Goal: Communication & Community: Answer question/provide support

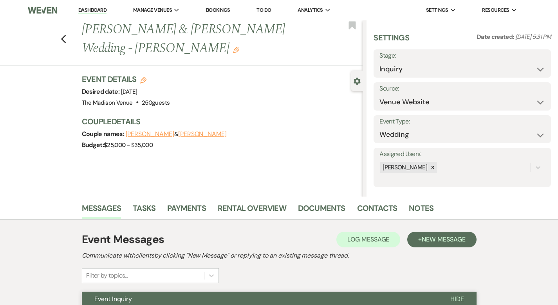
select select "5"
click at [92, 9] on link "Dashboard" at bounding box center [92, 10] width 28 height 7
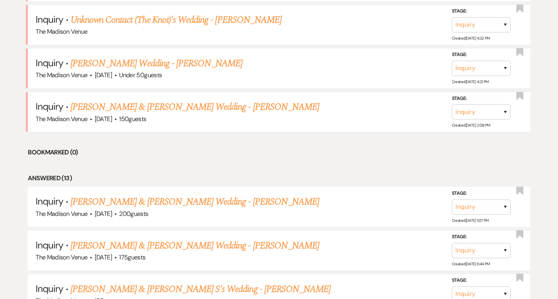
scroll to position [475, 0]
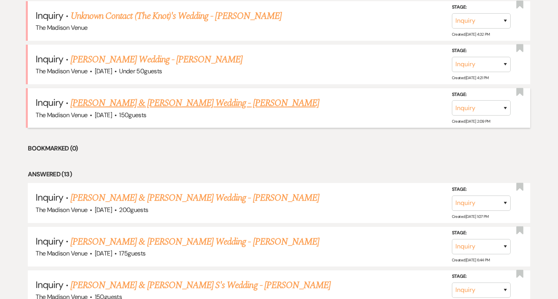
click at [111, 103] on link "[PERSON_NAME] & [PERSON_NAME] Wedding - [PERSON_NAME]" at bounding box center [194, 103] width 249 height 14
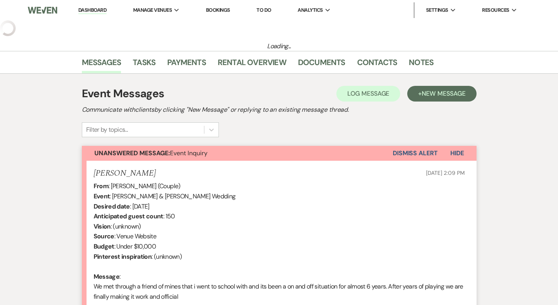
select select "5"
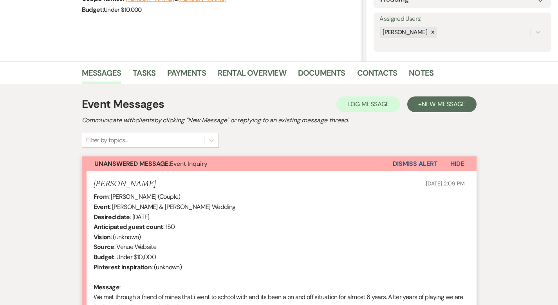
scroll to position [245, 0]
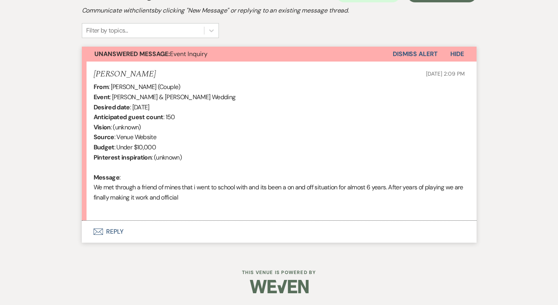
click at [82, 230] on button "Envelope Reply" at bounding box center [279, 231] width 395 height 22
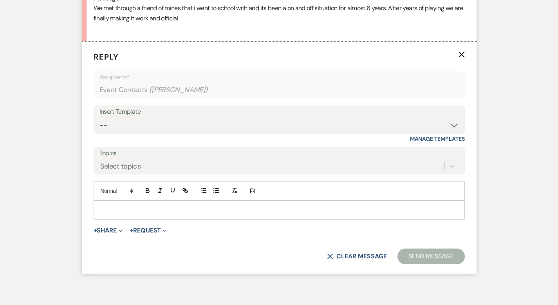
scroll to position [429, 0]
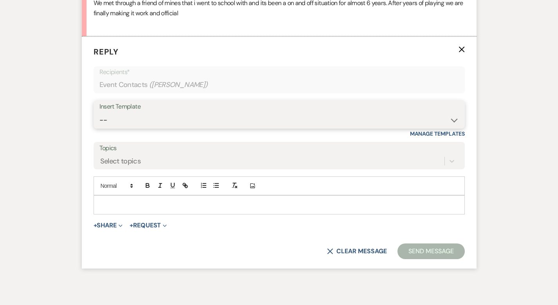
click at [131, 117] on select "-- Weven Planning Portal Introduction (Booked Events) Corporate Lead Follow Up …" at bounding box center [278, 119] width 359 height 15
select select "4631"
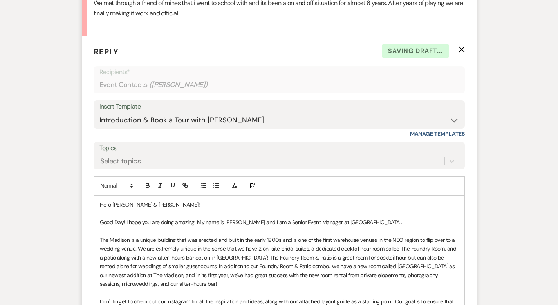
click at [395, 219] on p "Good Day! I hope you are doing amazing! My name is [PERSON_NAME] and I am a Sen…" at bounding box center [279, 222] width 359 height 9
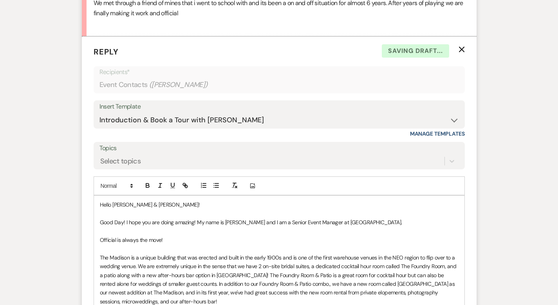
click at [153, 242] on p "Official is always the move!" at bounding box center [279, 239] width 359 height 9
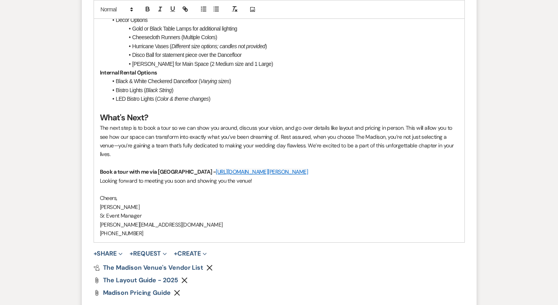
scroll to position [1006, 0]
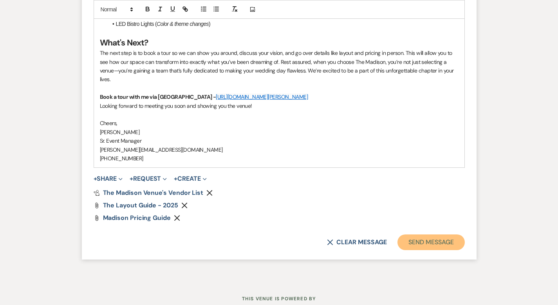
click at [448, 234] on button "Send Message" at bounding box center [430, 242] width 67 height 16
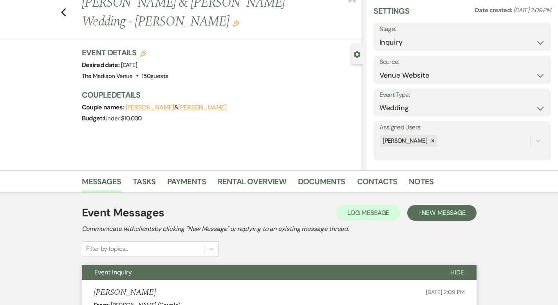
scroll to position [0, 0]
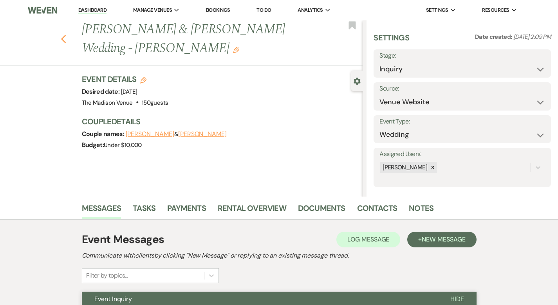
click at [61, 35] on use "button" at bounding box center [63, 39] width 5 height 9
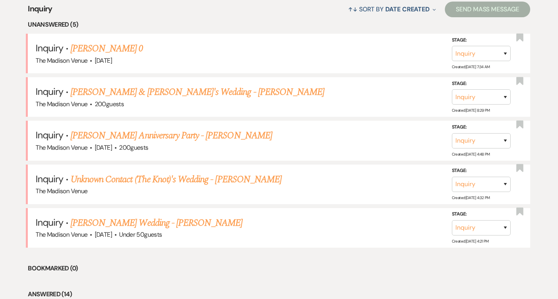
scroll to position [311, 0]
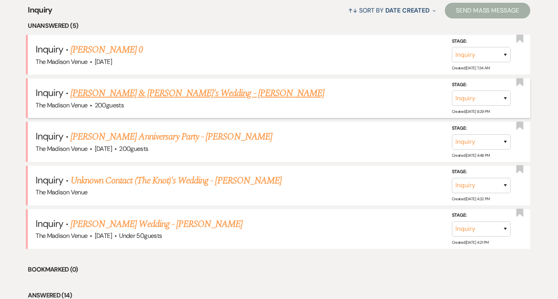
click at [164, 93] on link "[PERSON_NAME] & [PERSON_NAME]'s Wedding - [PERSON_NAME]" at bounding box center [197, 93] width 254 height 14
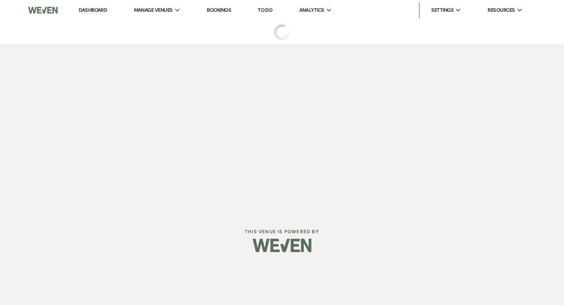
select select "17"
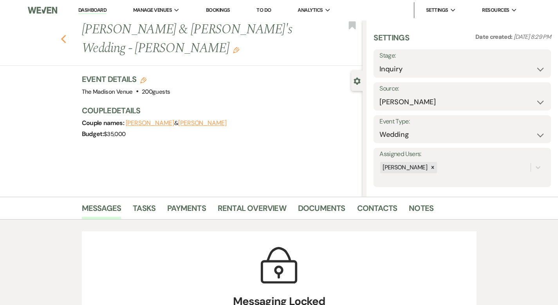
click at [61, 35] on use "button" at bounding box center [63, 39] width 5 height 9
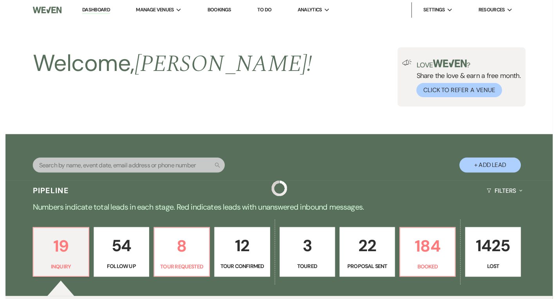
scroll to position [311, 0]
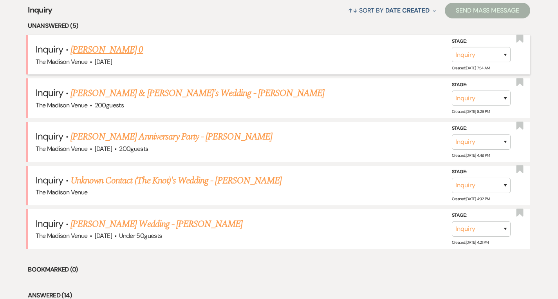
click at [89, 52] on link "[PERSON_NAME] 0" at bounding box center [106, 50] width 73 height 14
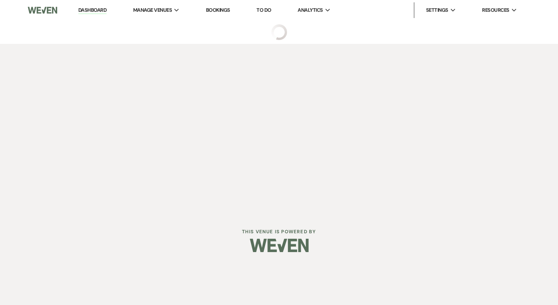
select select "5"
select select "13"
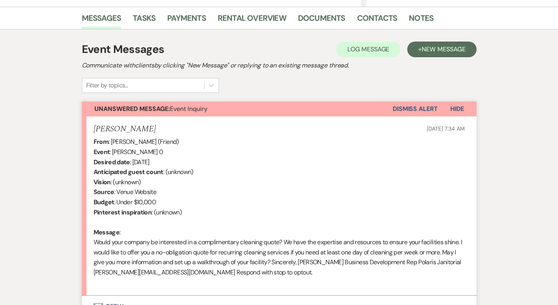
scroll to position [254, 0]
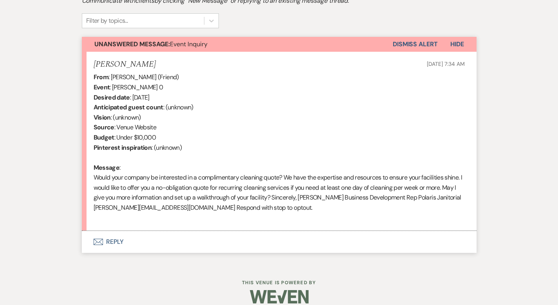
click at [92, 231] on button "Envelope Reply" at bounding box center [279, 242] width 395 height 22
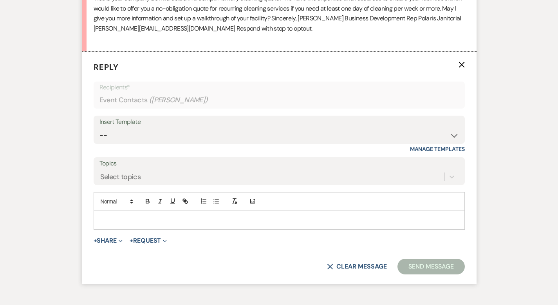
scroll to position [439, 0]
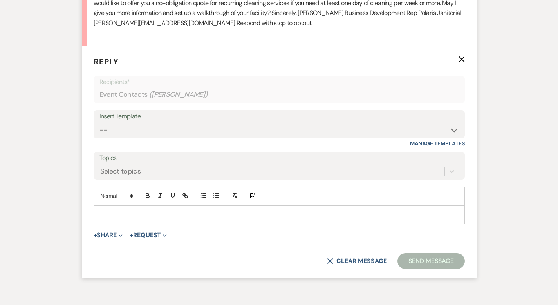
click at [100, 210] on p at bounding box center [279, 214] width 359 height 9
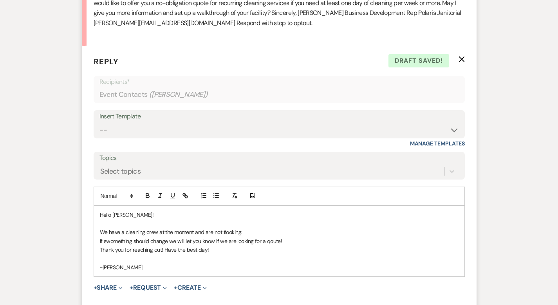
click at [100, 236] on p "If swomething should change we will let you know if we are looking for a qoute!" at bounding box center [279, 240] width 359 height 9
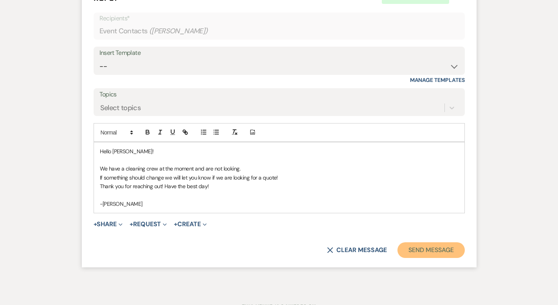
click at [464, 242] on button "Send Message" at bounding box center [430, 250] width 67 height 16
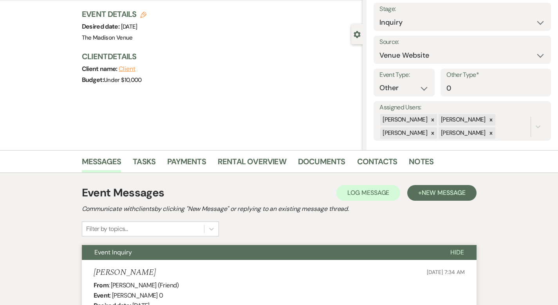
scroll to position [0, 0]
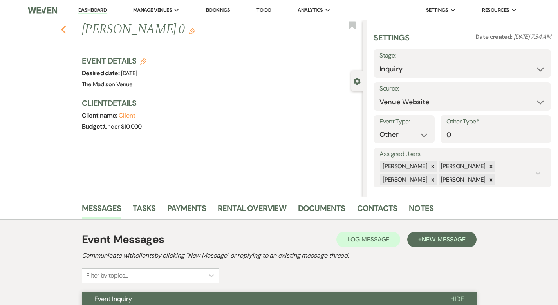
click at [61, 29] on use "button" at bounding box center [63, 29] width 5 height 9
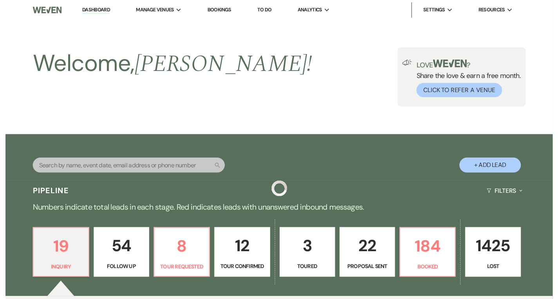
scroll to position [311, 0]
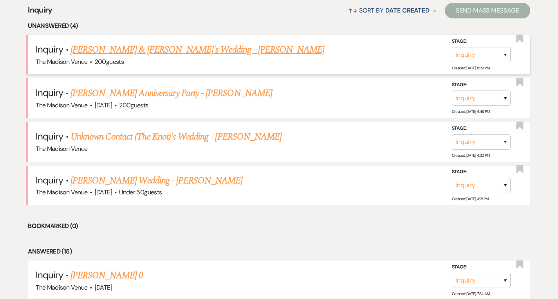
click at [131, 47] on link "[PERSON_NAME] & [PERSON_NAME]'s Wedding - [PERSON_NAME]" at bounding box center [197, 50] width 254 height 14
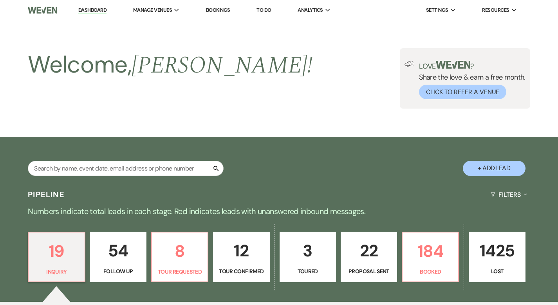
select select "17"
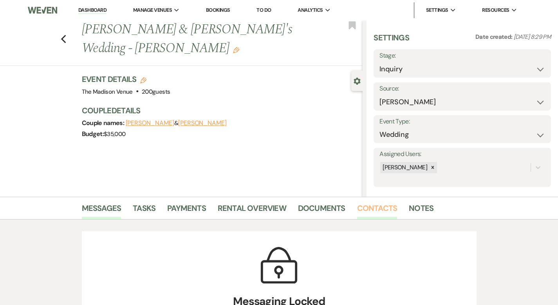
click at [357, 204] on link "Contacts" at bounding box center [377, 210] width 40 height 17
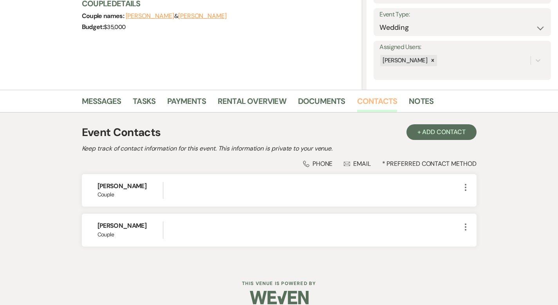
scroll to position [117, 0]
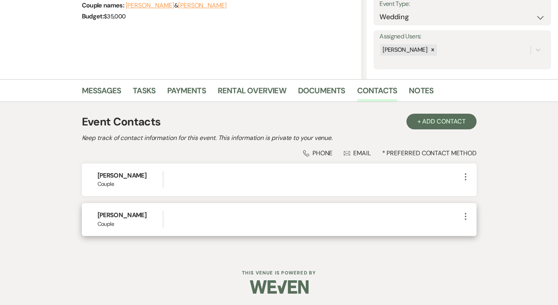
click at [470, 214] on icon "More" at bounding box center [465, 215] width 9 height 9
click at [505, 231] on button "Pencil Edit" at bounding box center [484, 231] width 47 height 13
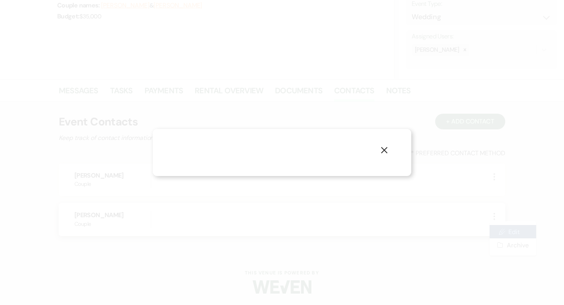
select select "1"
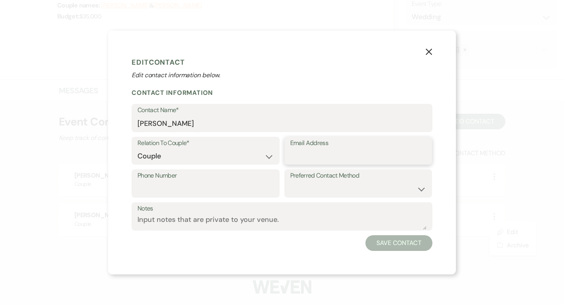
click at [300, 157] on input "Email Address" at bounding box center [358, 155] width 136 height 15
paste input "[EMAIL_ADDRESS][DOMAIN_NAME]"
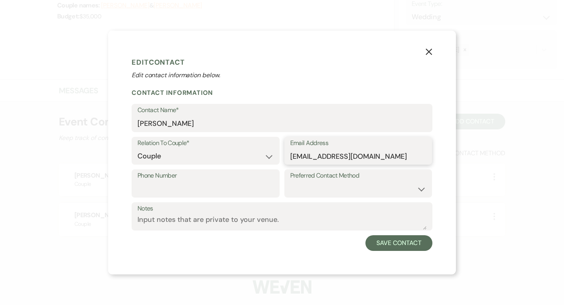
type input "[EMAIL_ADDRESS][DOMAIN_NAME]"
click at [204, 184] on input "Phone Number" at bounding box center [205, 188] width 136 height 15
paste input "[PHONE_NUMBER]"
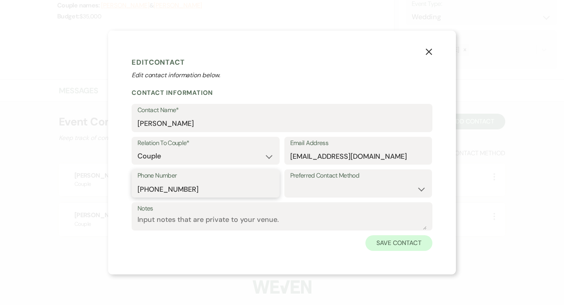
type input "[PHONE_NUMBER]"
click at [398, 245] on button "Save Contact" at bounding box center [398, 243] width 67 height 16
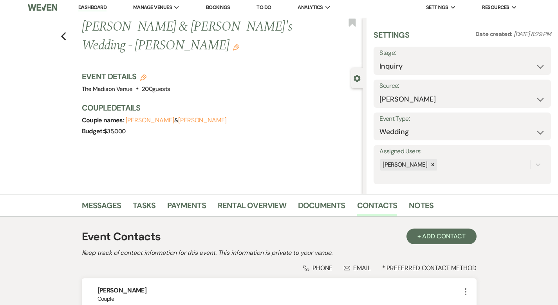
scroll to position [0, 0]
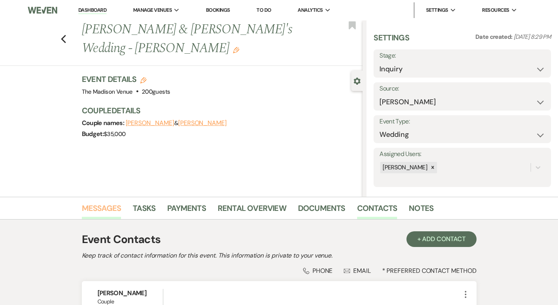
click at [82, 209] on link "Messages" at bounding box center [102, 210] width 40 height 17
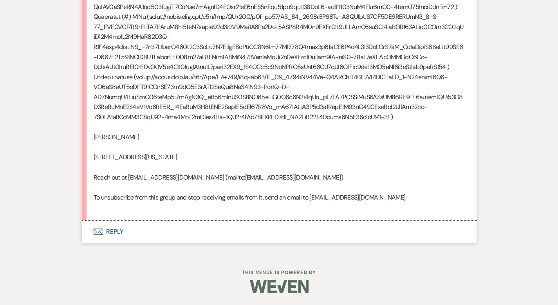
scroll to position [1126, 0]
click at [85, 228] on button "Envelope Reply" at bounding box center [279, 231] width 395 height 22
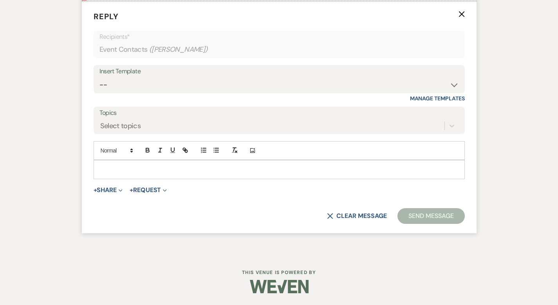
scroll to position [1310, 0]
click at [106, 92] on select "-- Weven Planning Portal Introduction (Booked Events) Corporate Lead Follow Up …" at bounding box center [278, 84] width 359 height 15
select select "4631"
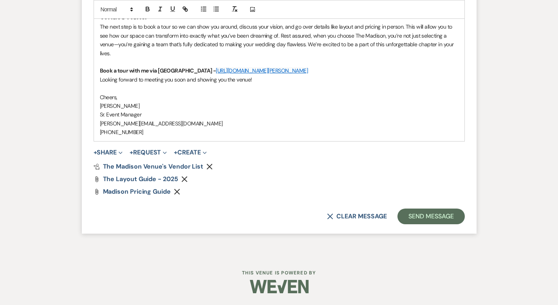
scroll to position [1860, 0]
click at [438, 224] on button "Send Message" at bounding box center [430, 216] width 67 height 16
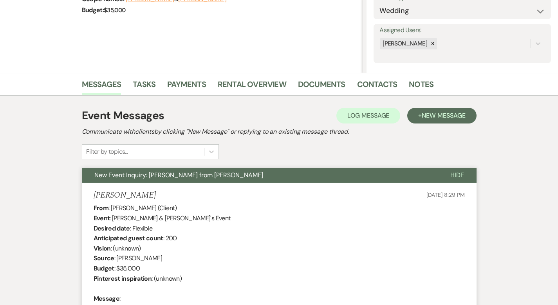
scroll to position [0, 0]
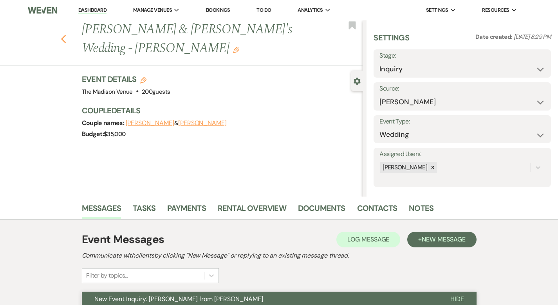
click at [61, 34] on icon "Previous" at bounding box center [64, 38] width 6 height 9
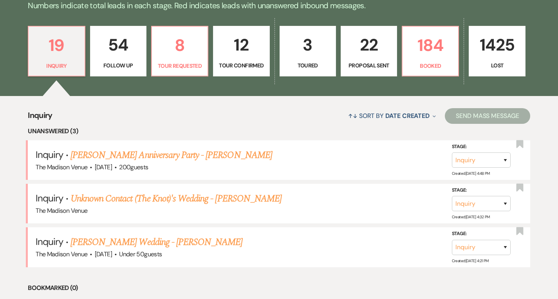
scroll to position [206, 0]
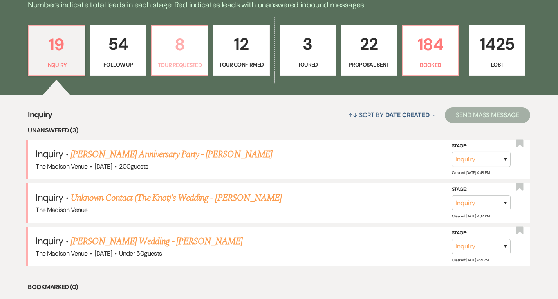
click at [175, 40] on p "8" at bounding box center [180, 44] width 46 height 26
select select "2"
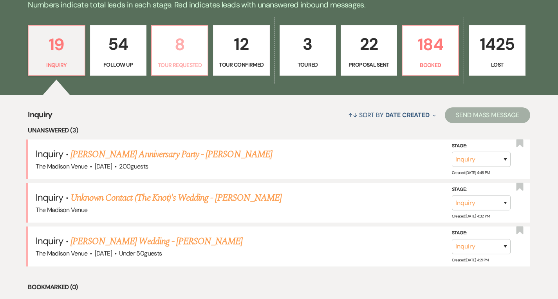
select select "2"
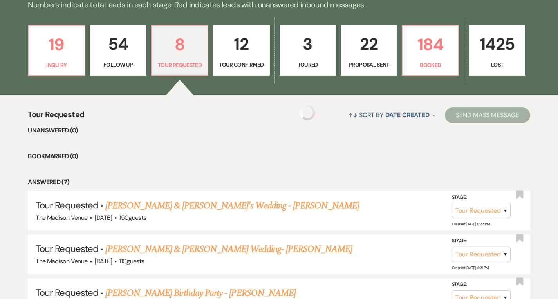
select select "2"
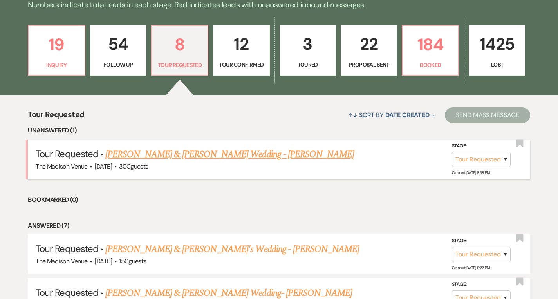
click at [214, 150] on link "[PERSON_NAME] & [PERSON_NAME] Wedding - [PERSON_NAME]" at bounding box center [229, 154] width 249 height 14
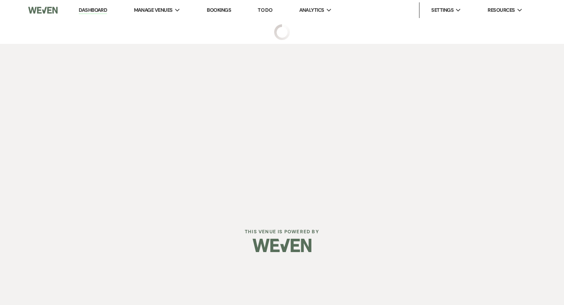
select select "2"
select select "5"
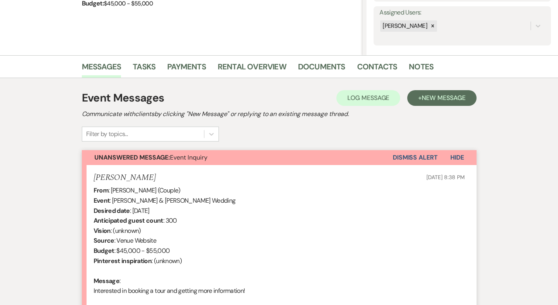
scroll to position [234, 0]
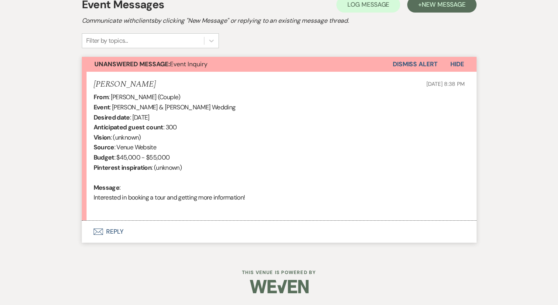
click at [91, 231] on button "Envelope Reply" at bounding box center [279, 231] width 395 height 22
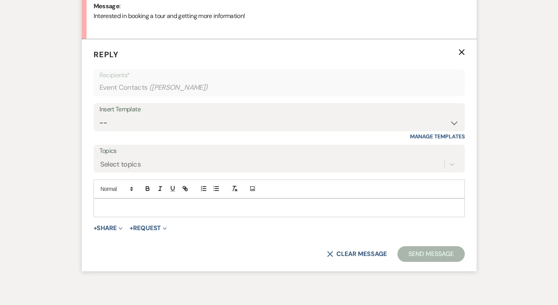
scroll to position [418, 0]
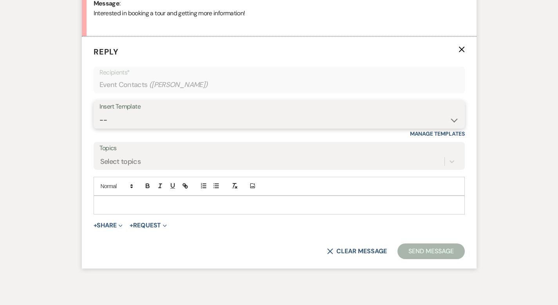
click at [101, 116] on select "-- Weven Planning Portal Introduction (Booked Events) Corporate Lead Follow Up …" at bounding box center [278, 119] width 359 height 15
select select "4631"
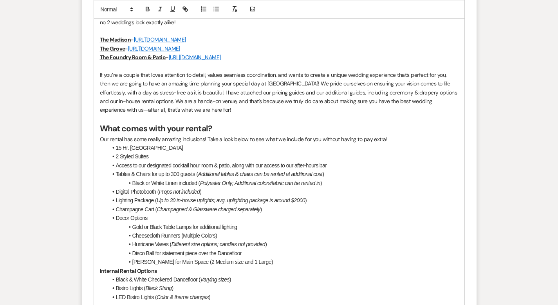
scroll to position [979, 0]
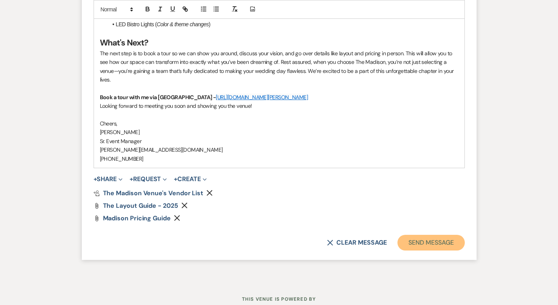
click at [463, 234] on button "Send Message" at bounding box center [430, 242] width 67 height 16
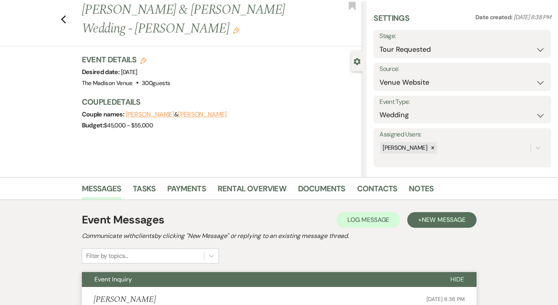
scroll to position [0, 0]
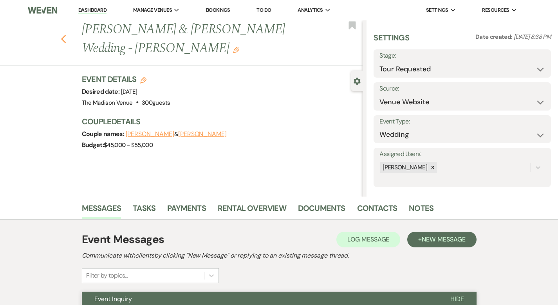
click at [61, 34] on icon "Previous" at bounding box center [64, 38] width 6 height 9
select select "2"
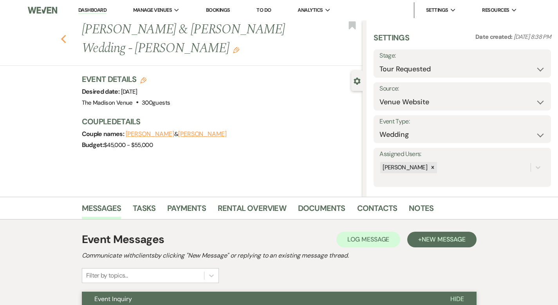
select select "2"
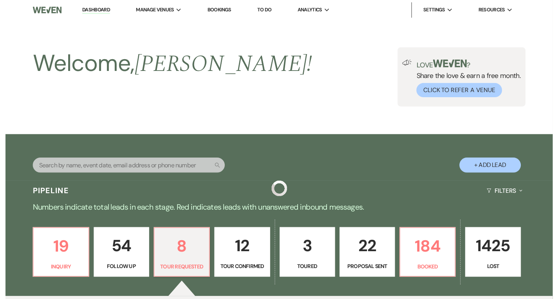
scroll to position [206, 0]
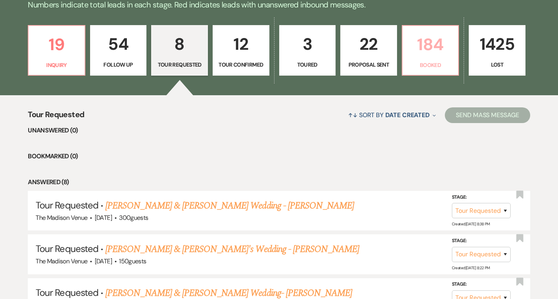
click at [420, 36] on p "184" at bounding box center [430, 44] width 47 height 26
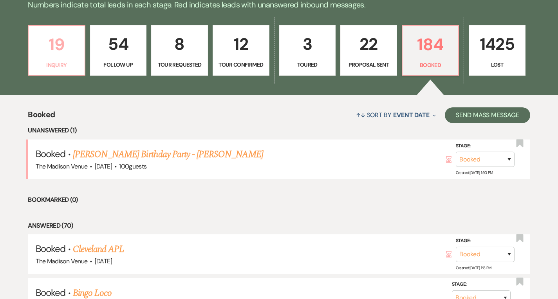
click at [58, 47] on p "19" at bounding box center [56, 44] width 47 height 26
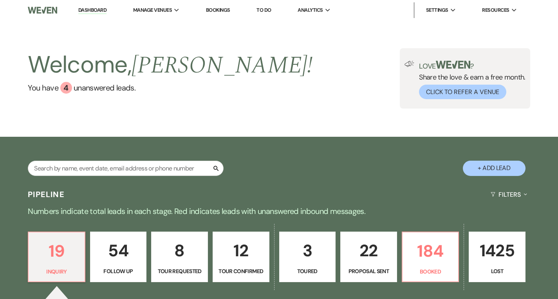
click at [94, 10] on link "Dashboard" at bounding box center [92, 10] width 28 height 7
click at [94, 11] on link "Dashboard" at bounding box center [92, 10] width 28 height 7
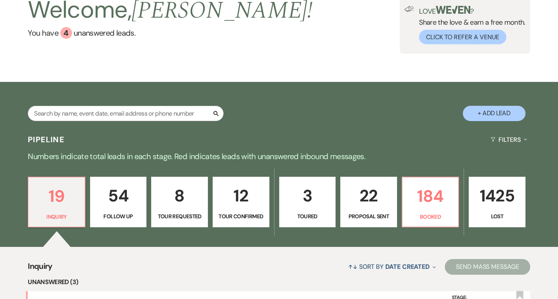
scroll to position [0, 2]
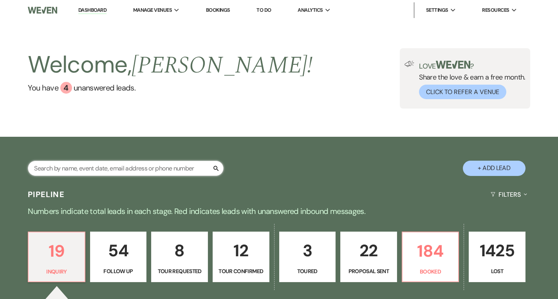
click at [141, 168] on input "text" at bounding box center [126, 167] width 196 height 15
type input "[DEMOGRAPHIC_DATA]"
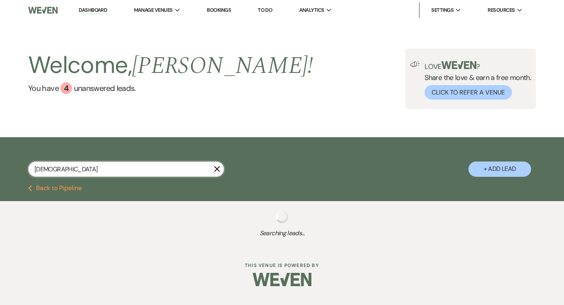
select select "9"
select select "6"
select select "9"
select select "8"
select select "6"
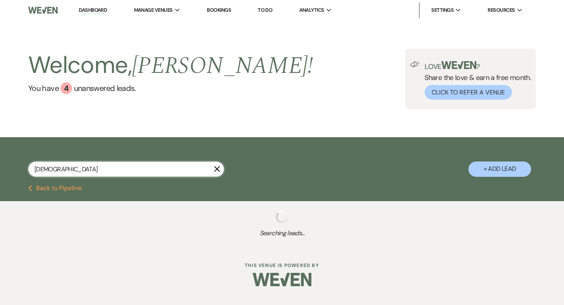
select select "8"
select select "6"
select select "8"
select select "5"
select select "8"
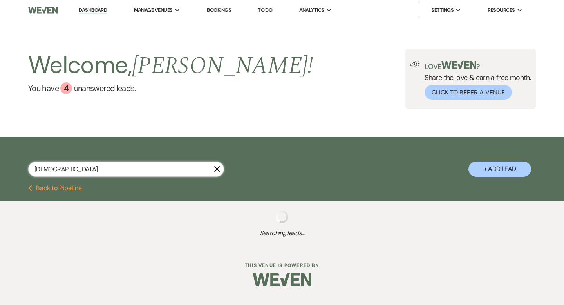
select select "5"
select select "8"
select select "5"
select select "8"
select select "5"
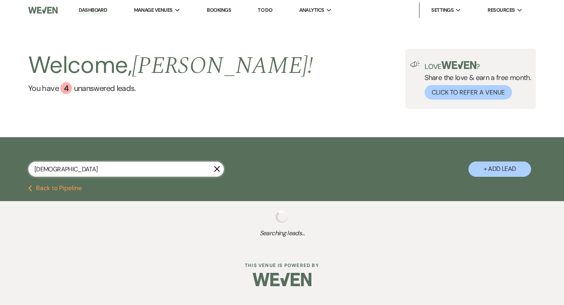
select select "8"
select select "5"
select select "8"
select select "5"
select select "8"
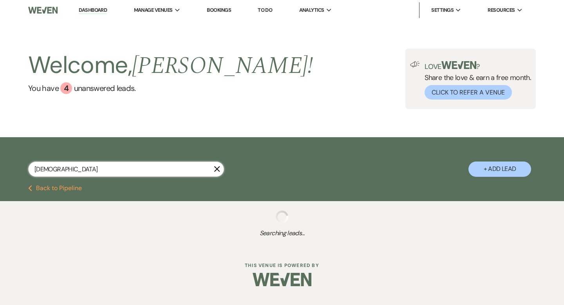
select select "5"
select select "8"
select select "6"
select select "8"
select select "1"
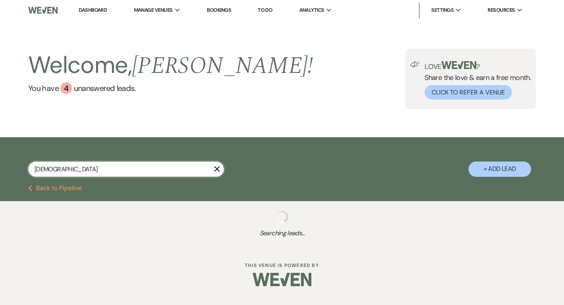
select select "8"
select select "6"
select select "8"
select select "6"
select select "8"
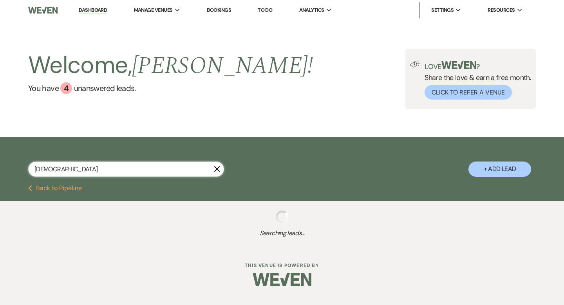
select select "7"
select select "8"
select select "5"
select select "8"
select select "5"
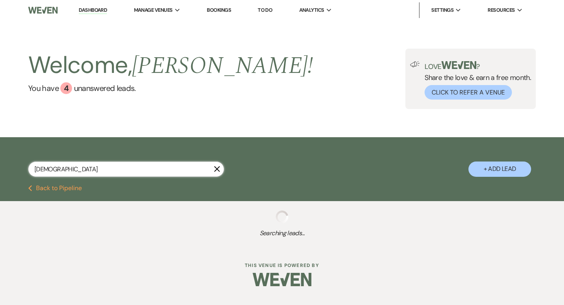
select select "8"
select select "5"
select select "8"
select select "11"
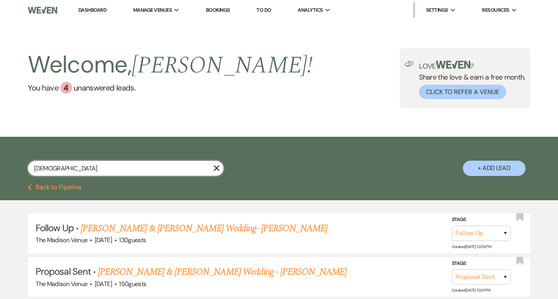
type input "[DEMOGRAPHIC_DATA]"
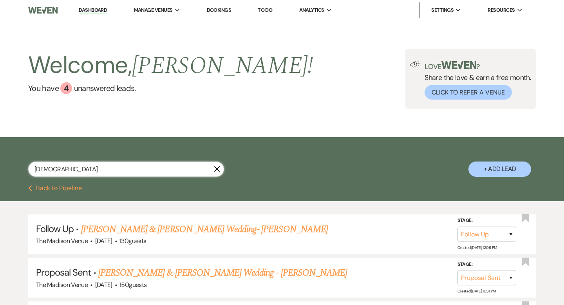
select select "8"
select select "5"
select select "8"
select select "5"
select select "8"
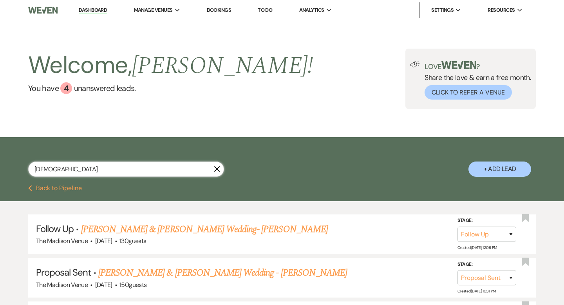
select select "6"
select select "8"
select select "5"
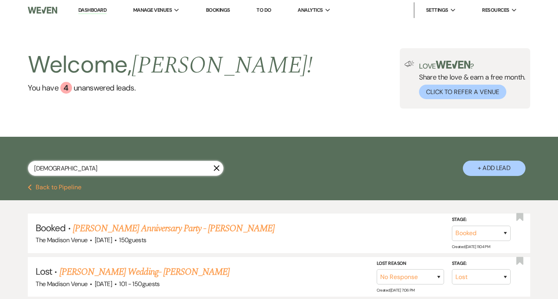
type input "[PERSON_NAME]"
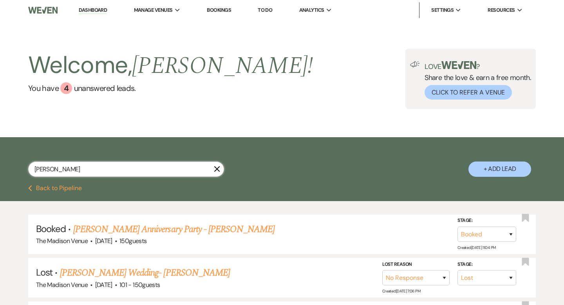
select select "8"
select select "5"
select select "8"
select select "6"
select select "8"
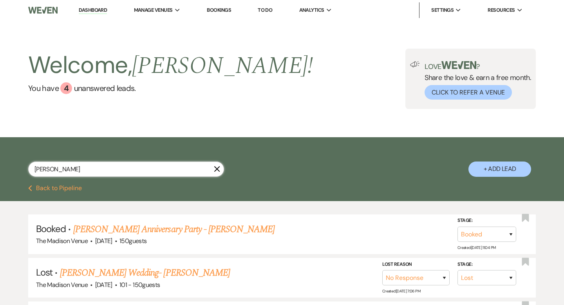
select select "5"
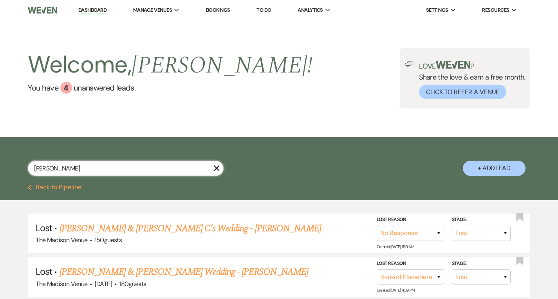
type input "[PERSON_NAME]"
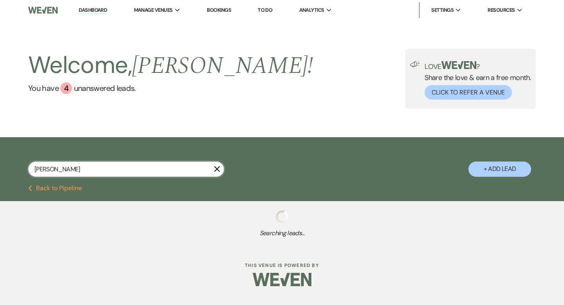
select select "8"
select select "5"
select select "8"
select select "6"
select select "8"
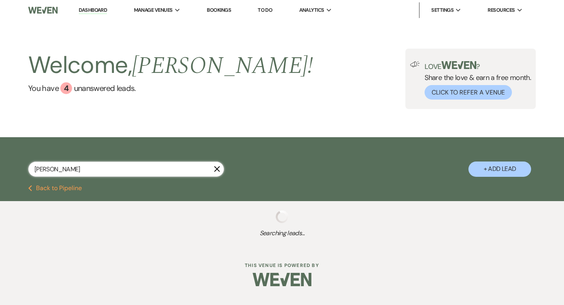
select select "5"
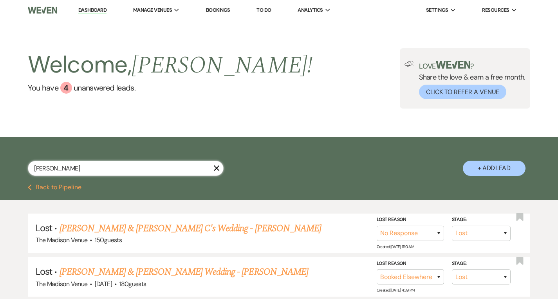
type input "[PERSON_NAME]"
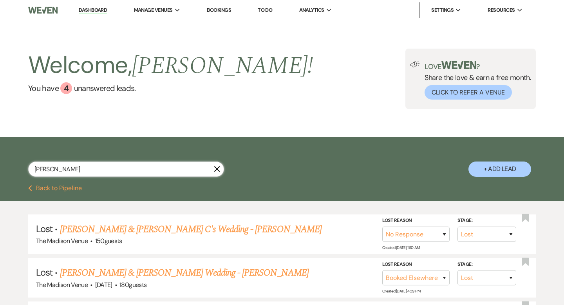
select select "8"
select select "5"
select select "8"
select select "6"
select select "8"
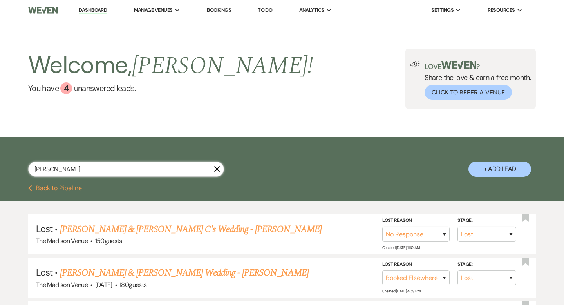
select select "5"
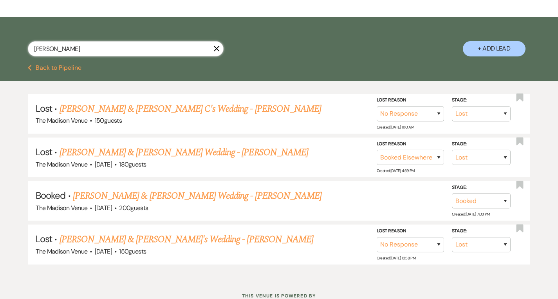
scroll to position [121, 0]
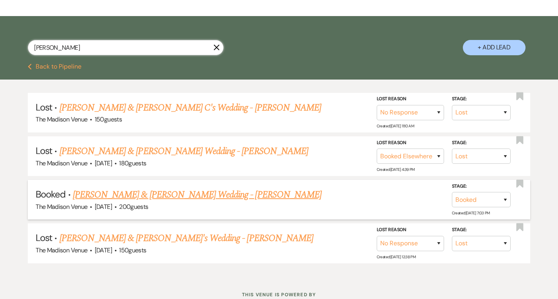
type input "[PERSON_NAME]"
click at [163, 189] on link "[PERSON_NAME] & [PERSON_NAME] Wedding - [PERSON_NAME]" at bounding box center [197, 194] width 249 height 14
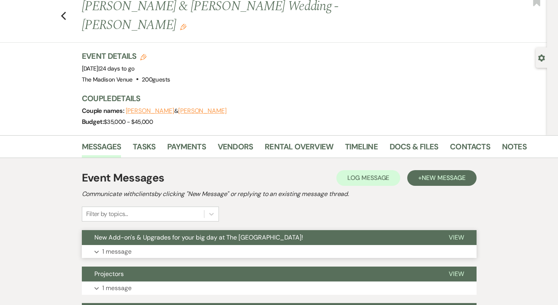
scroll to position [41, 0]
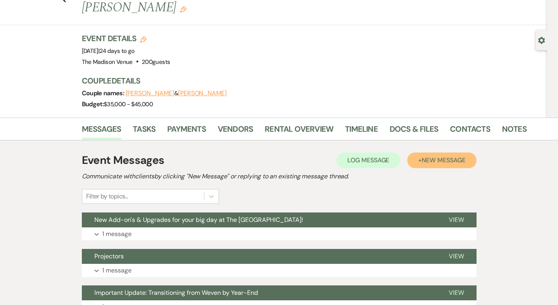
click at [447, 156] on span "New Message" at bounding box center [443, 160] width 43 height 8
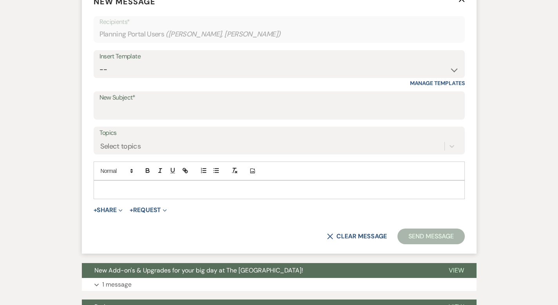
scroll to position [280, 0]
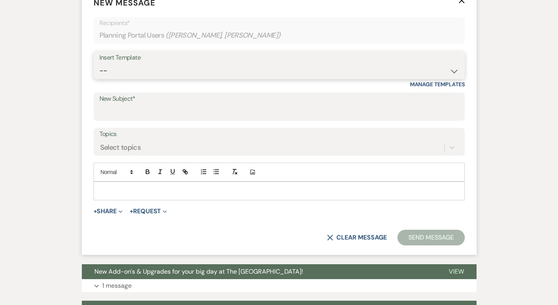
click at [128, 63] on select "-- Weven Planning Portal Introduction (Booked Events) Corporate Lead Follow Up …" at bounding box center [278, 70] width 359 height 15
click at [94, 208] on button "+ Share Expand" at bounding box center [108, 211] width 29 height 6
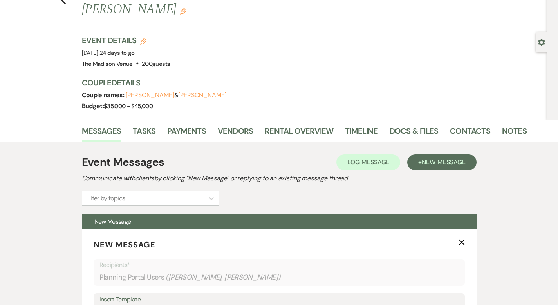
scroll to position [36, 0]
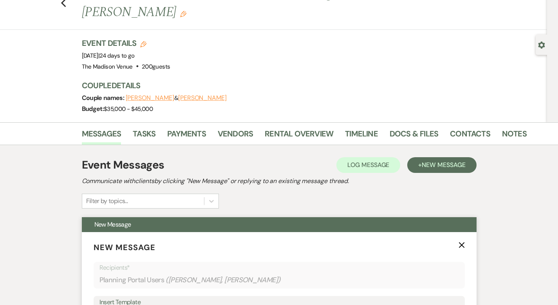
click at [465, 242] on icon "X" at bounding box center [461, 245] width 6 height 6
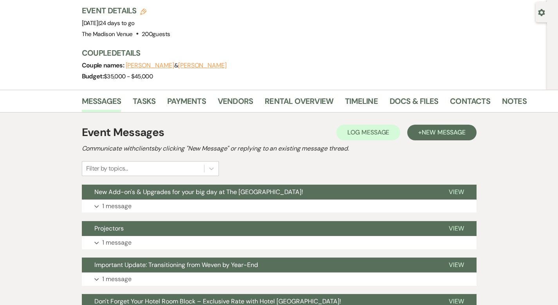
scroll to position [56, 0]
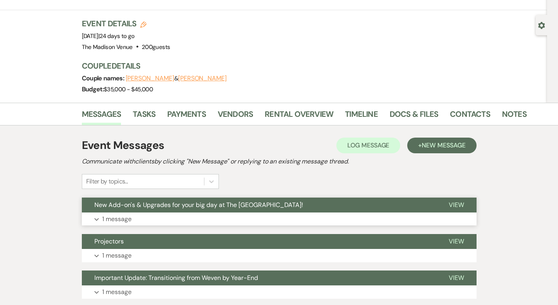
click at [464, 200] on span "View" at bounding box center [456, 204] width 15 height 8
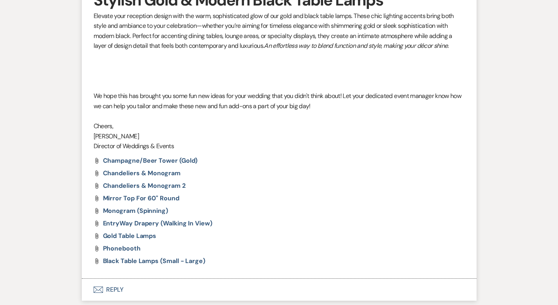
scroll to position [1690, 0]
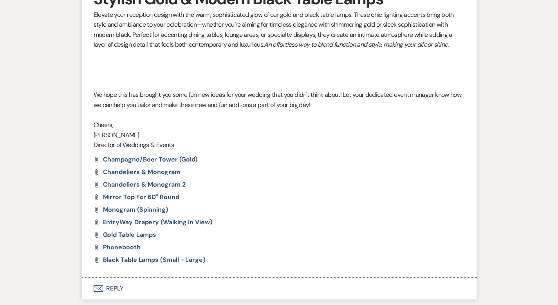
click at [87, 277] on button "Envelope Reply" at bounding box center [279, 288] width 395 height 22
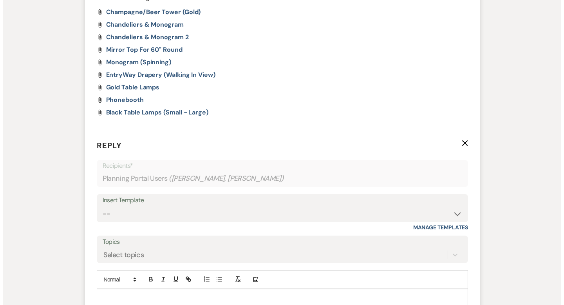
scroll to position [1838, 0]
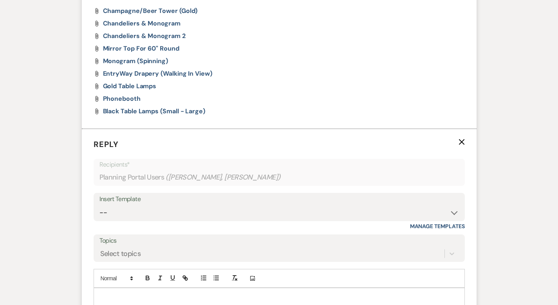
click at [103, 292] on p at bounding box center [279, 296] width 359 height 9
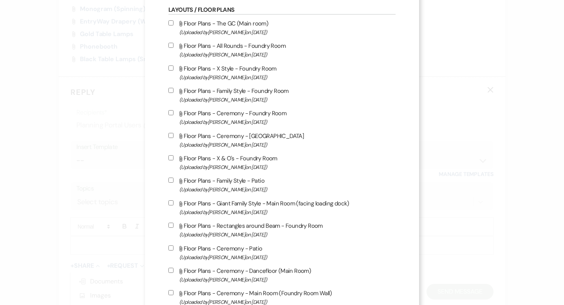
scroll to position [195, 0]
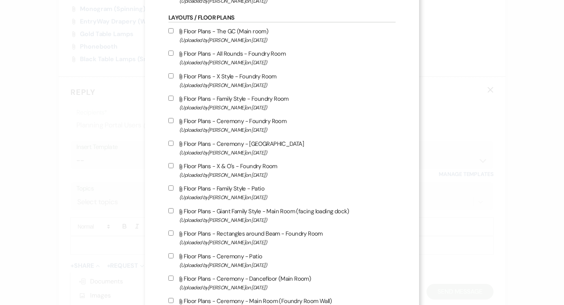
click at [168, 32] on input "Attach File Floor Plans - The GC (Main room) (Uploaded by [PERSON_NAME] on [DAT…" at bounding box center [170, 30] width 5 height 5
checkbox input "true"
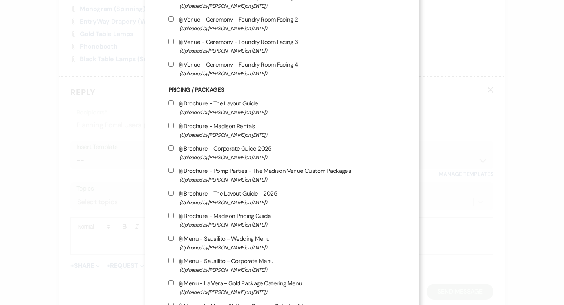
scroll to position [1105, 0]
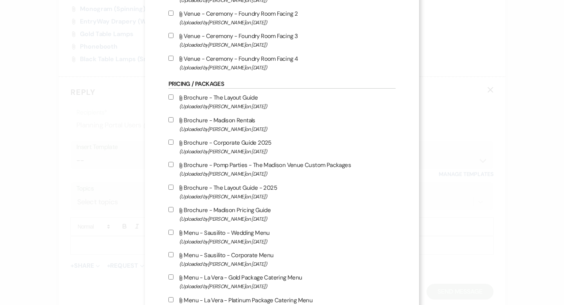
click at [168, 99] on input "Attach File Brochure - The Layout Guide (Uploaded by [PERSON_NAME] on [DATE] )" at bounding box center [170, 96] width 5 height 5
checkbox input "true"
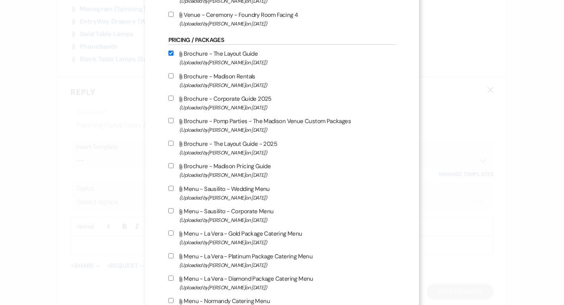
scroll to position [1151, 0]
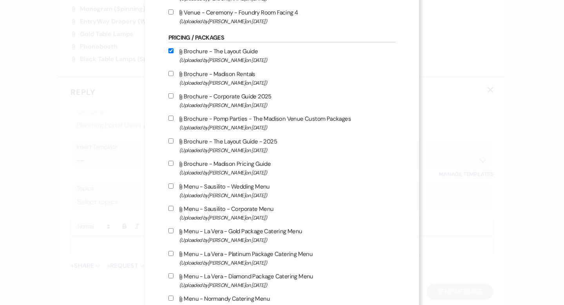
click at [168, 143] on input "Attach File Brochure - The Layout Guide - 2025 (Uploaded by [PERSON_NAME] on [D…" at bounding box center [170, 140] width 5 height 5
checkbox input "true"
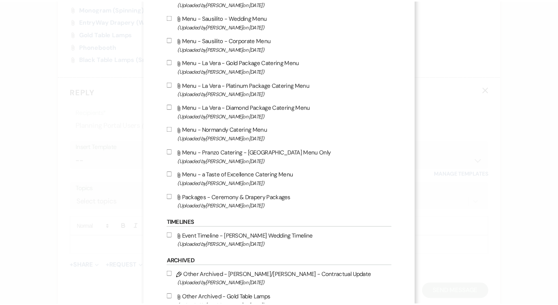
scroll to position [1385, 0]
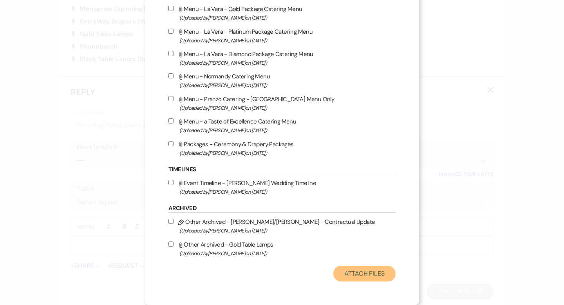
click at [352, 276] on button "Attach Files" at bounding box center [364, 273] width 62 height 16
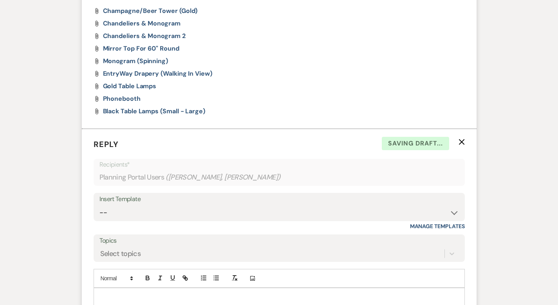
click at [124, 292] on p at bounding box center [279, 296] width 359 height 9
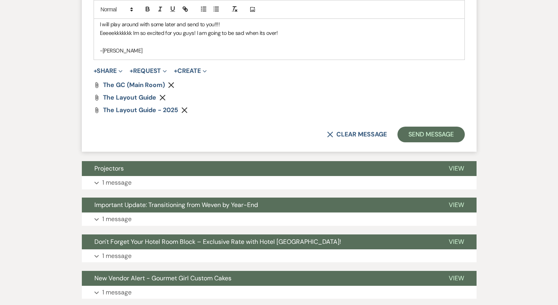
scroll to position [2152, 0]
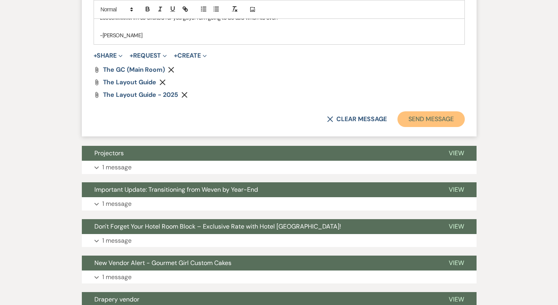
click at [443, 111] on button "Send Message" at bounding box center [430, 119] width 67 height 16
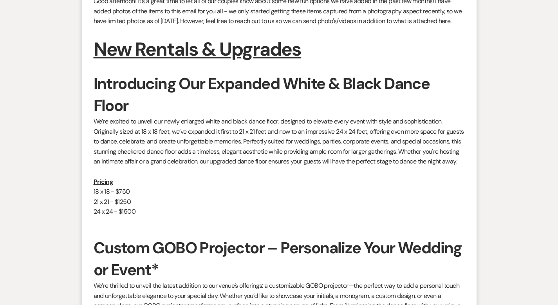
scroll to position [0, 0]
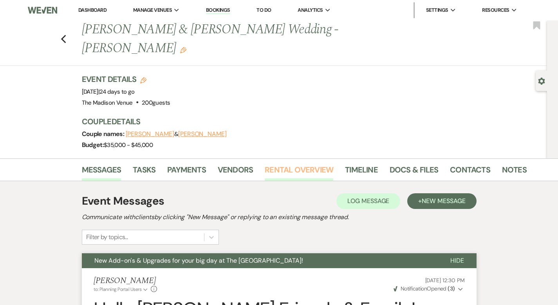
click at [265, 163] on link "Rental Overview" at bounding box center [299, 171] width 68 height 17
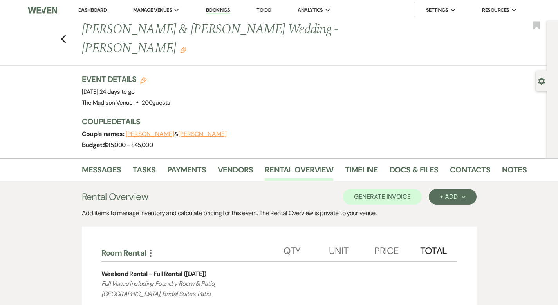
click at [83, 9] on link "Dashboard" at bounding box center [92, 10] width 28 height 7
click at [167, 163] on link "Payments" at bounding box center [186, 171] width 39 height 17
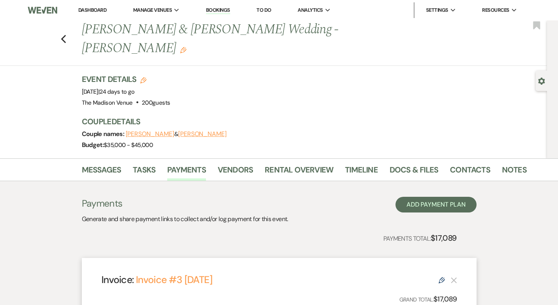
click at [97, 8] on link "Dashboard" at bounding box center [92, 10] width 28 height 7
